Goal: Use online tool/utility: Utilize a website feature to perform a specific function

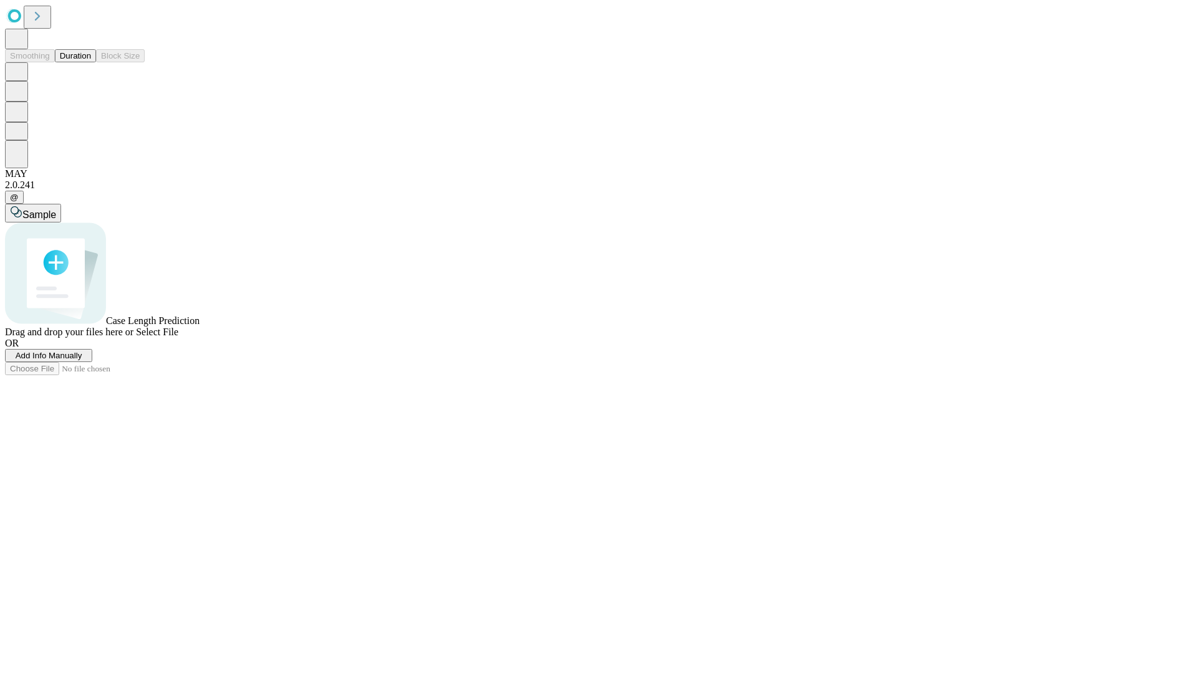
click at [82, 360] on span "Add Info Manually" at bounding box center [49, 355] width 67 height 9
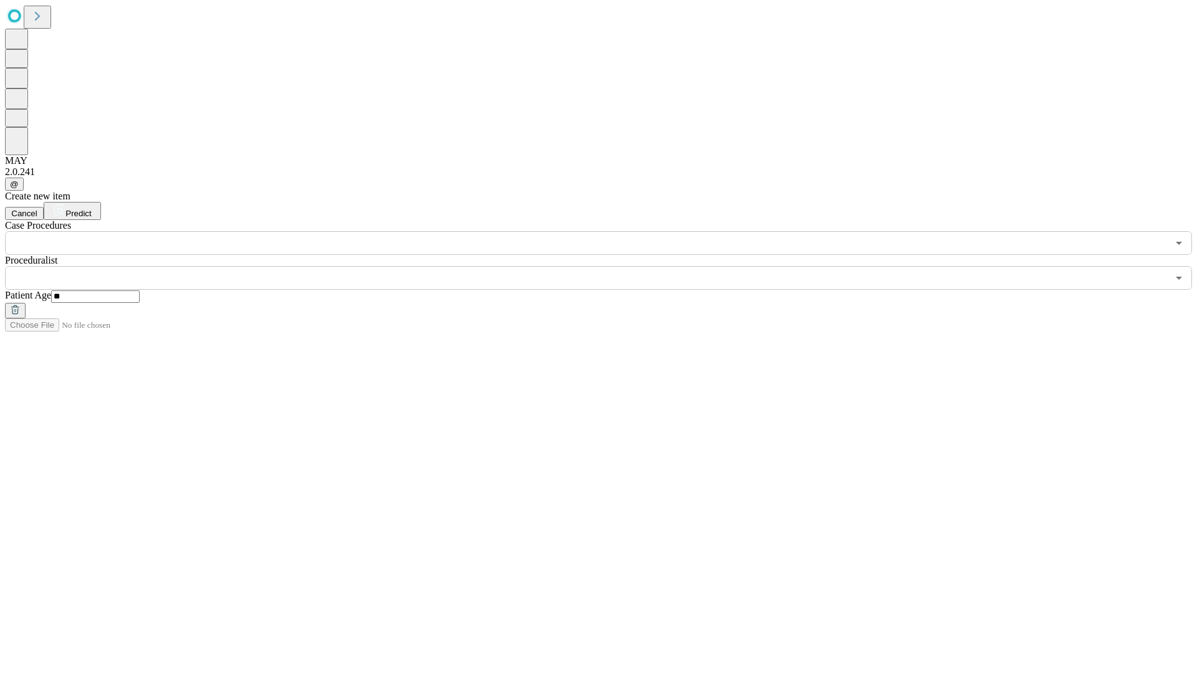
type input "**"
click at [607, 266] on input "text" at bounding box center [586, 278] width 1162 height 24
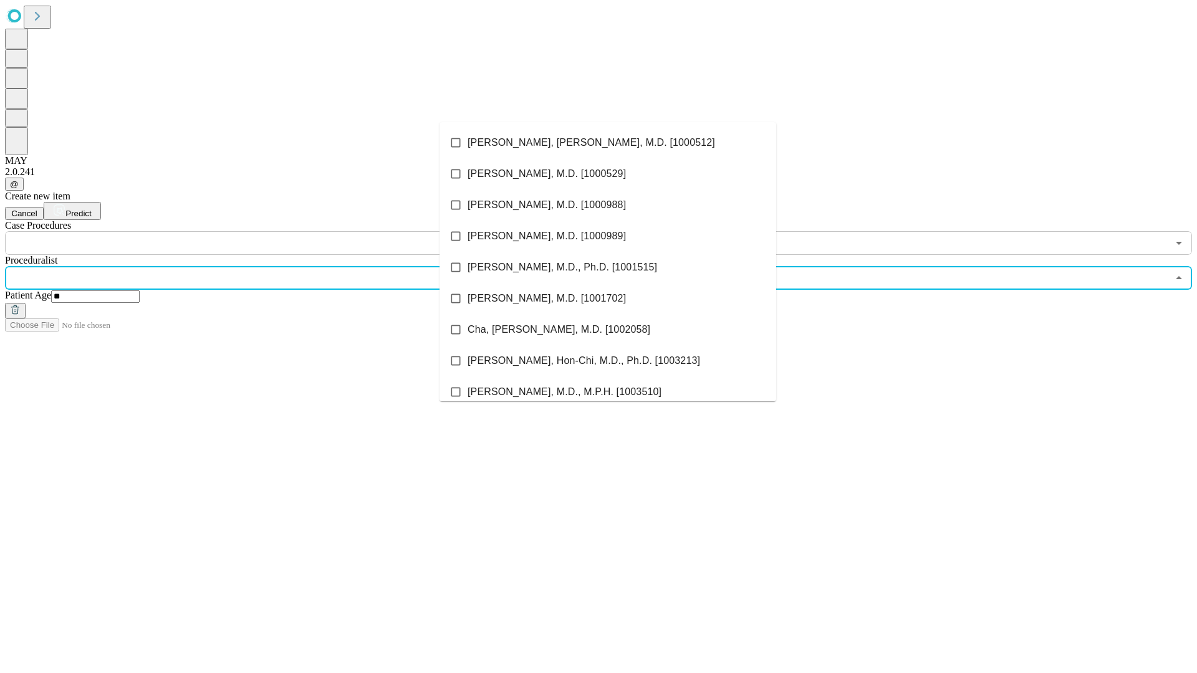
click at [608, 143] on li "[PERSON_NAME], [PERSON_NAME], M.D. [1000512]" at bounding box center [607, 142] width 337 height 31
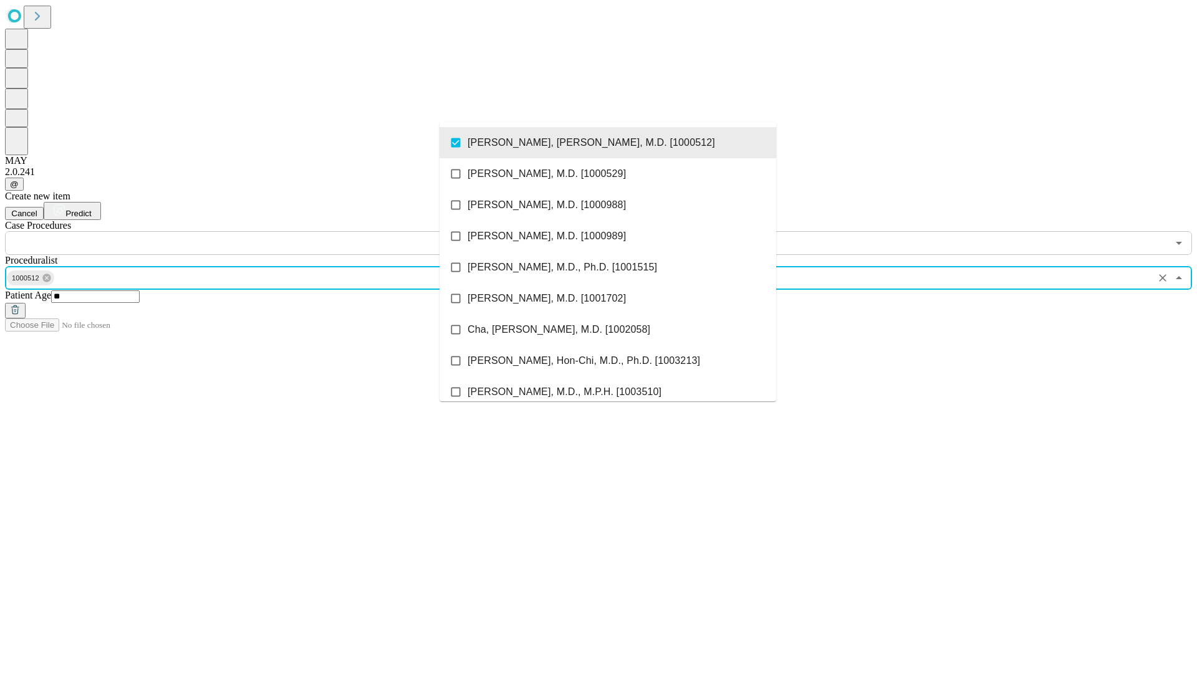
click at [262, 231] on input "text" at bounding box center [586, 243] width 1162 height 24
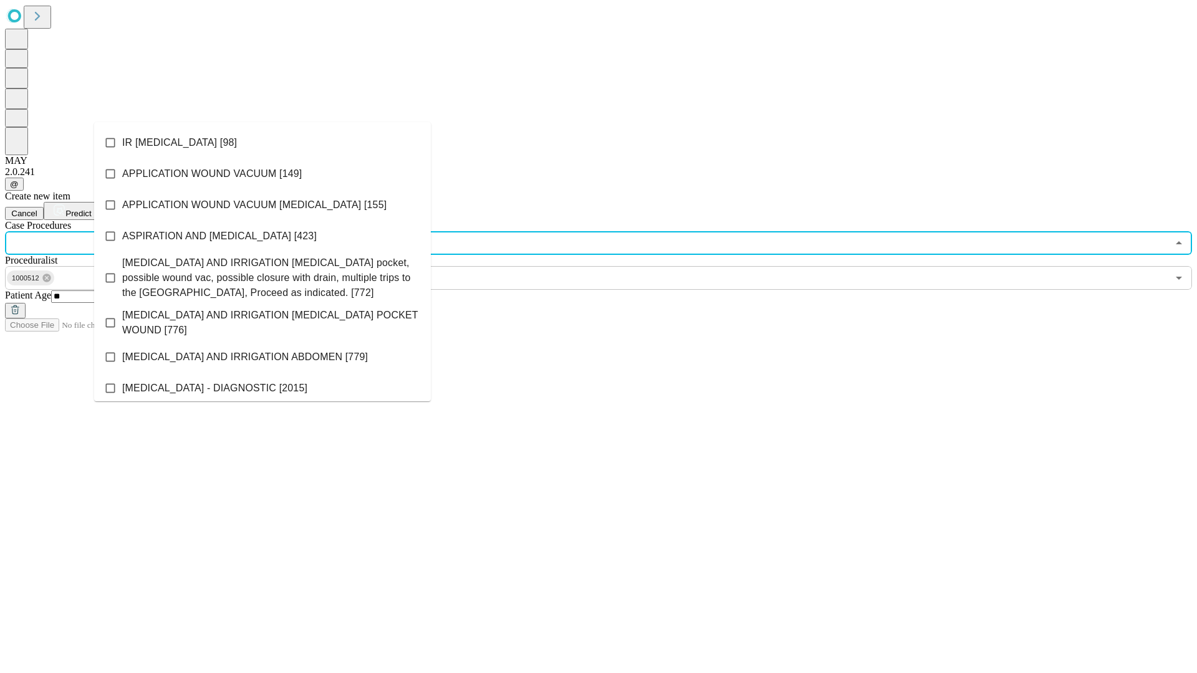
click at [262, 143] on li "IR [MEDICAL_DATA] [98]" at bounding box center [262, 142] width 337 height 31
click at [91, 209] on span "Predict" at bounding box center [78, 213] width 26 height 9
